Goal: Task Accomplishment & Management: Use online tool/utility

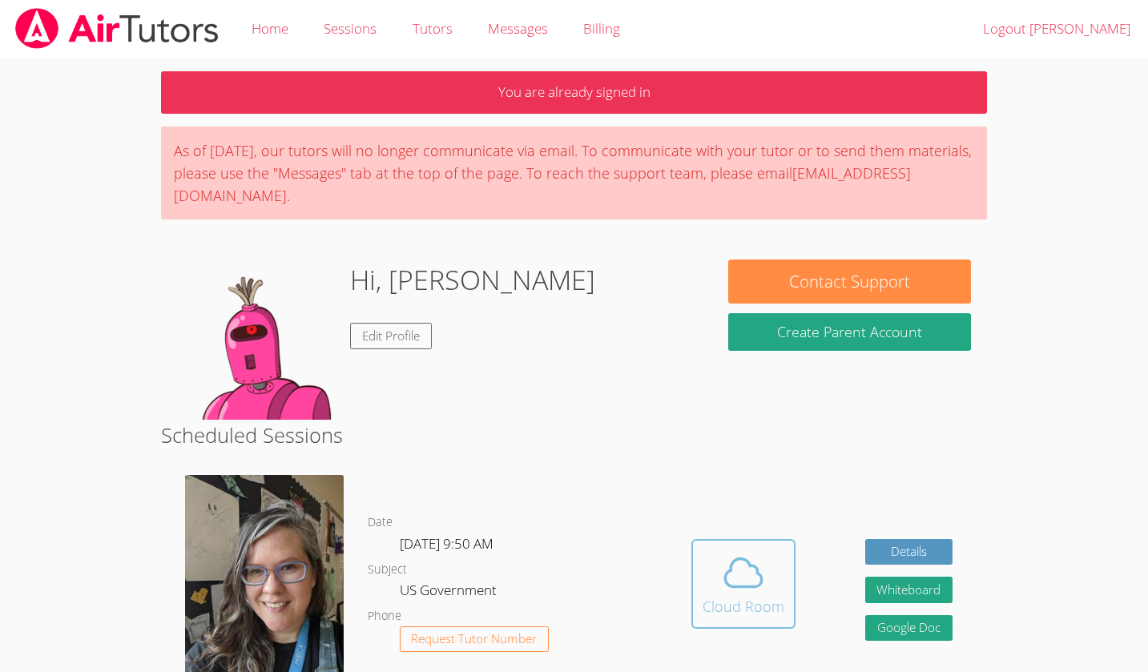
click at [752, 553] on icon at bounding box center [743, 572] width 45 height 45
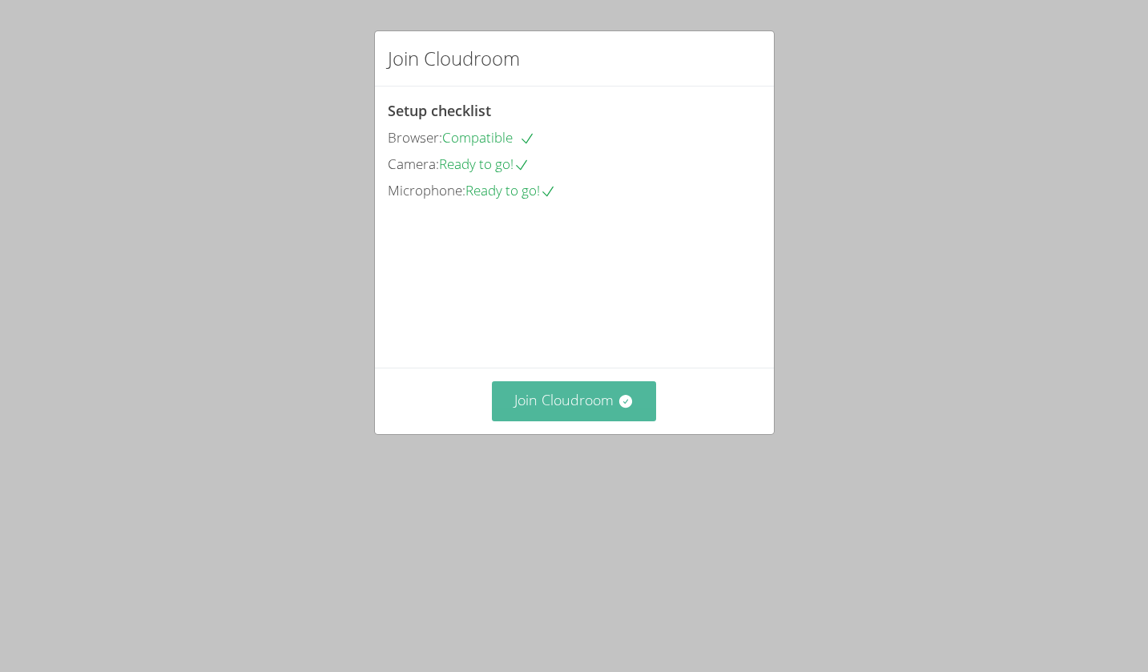
click at [579, 421] on button "Join Cloudroom" at bounding box center [574, 400] width 164 height 39
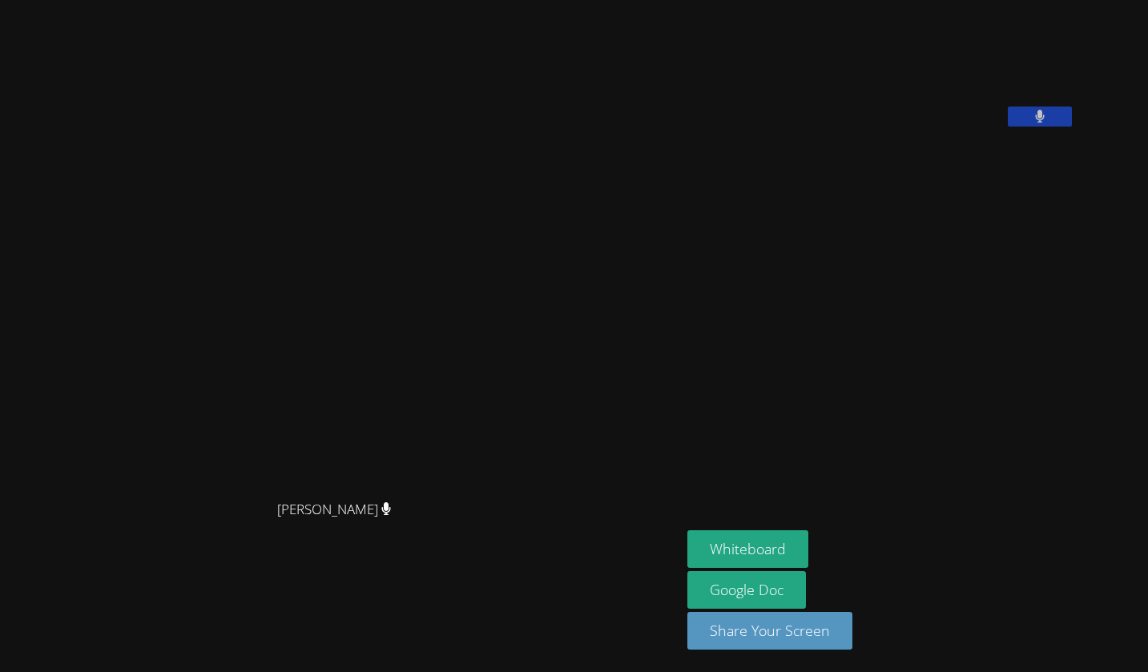
click at [461, 492] on video at bounding box center [340, 304] width 240 height 376
click at [784, 546] on button "Whiteboard" at bounding box center [747, 549] width 121 height 38
click at [776, 535] on button "Whiteboard" at bounding box center [747, 549] width 121 height 38
click at [687, 530] on button "Whiteboard" at bounding box center [747, 549] width 121 height 38
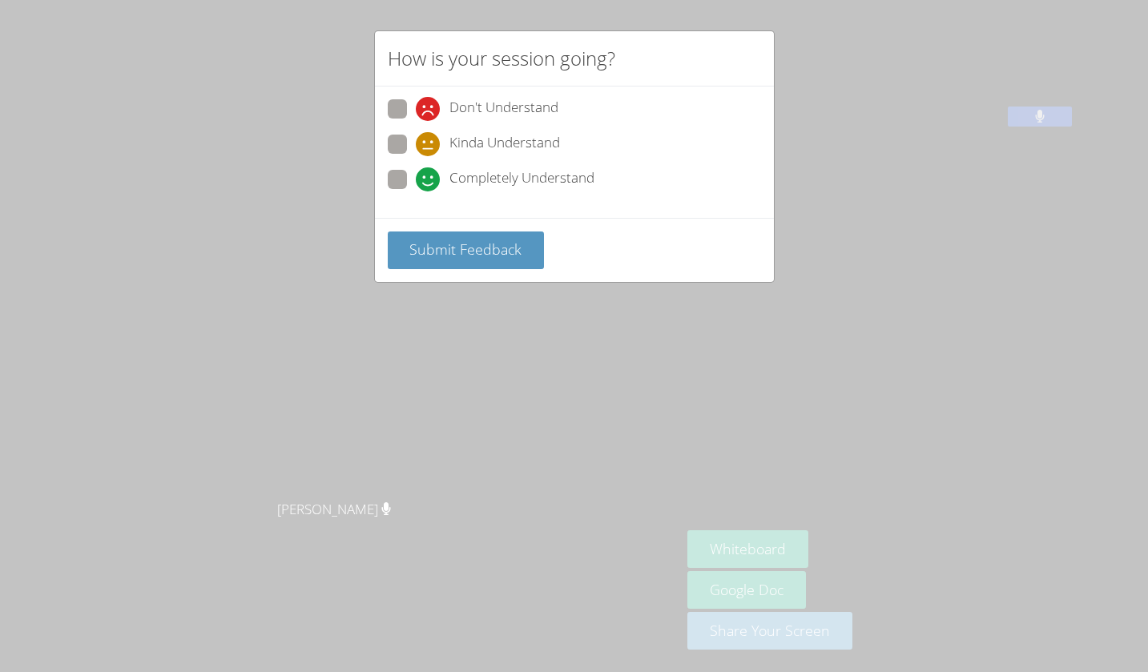
click at [416, 191] on span at bounding box center [416, 191] width 0 height 0
click at [416, 179] on input "Completely Understand" at bounding box center [423, 177] width 14 height 14
radio input "true"
click at [427, 242] on span "Submit Feedback" at bounding box center [465, 249] width 112 height 19
